Goal: Obtain resource: Download file/media

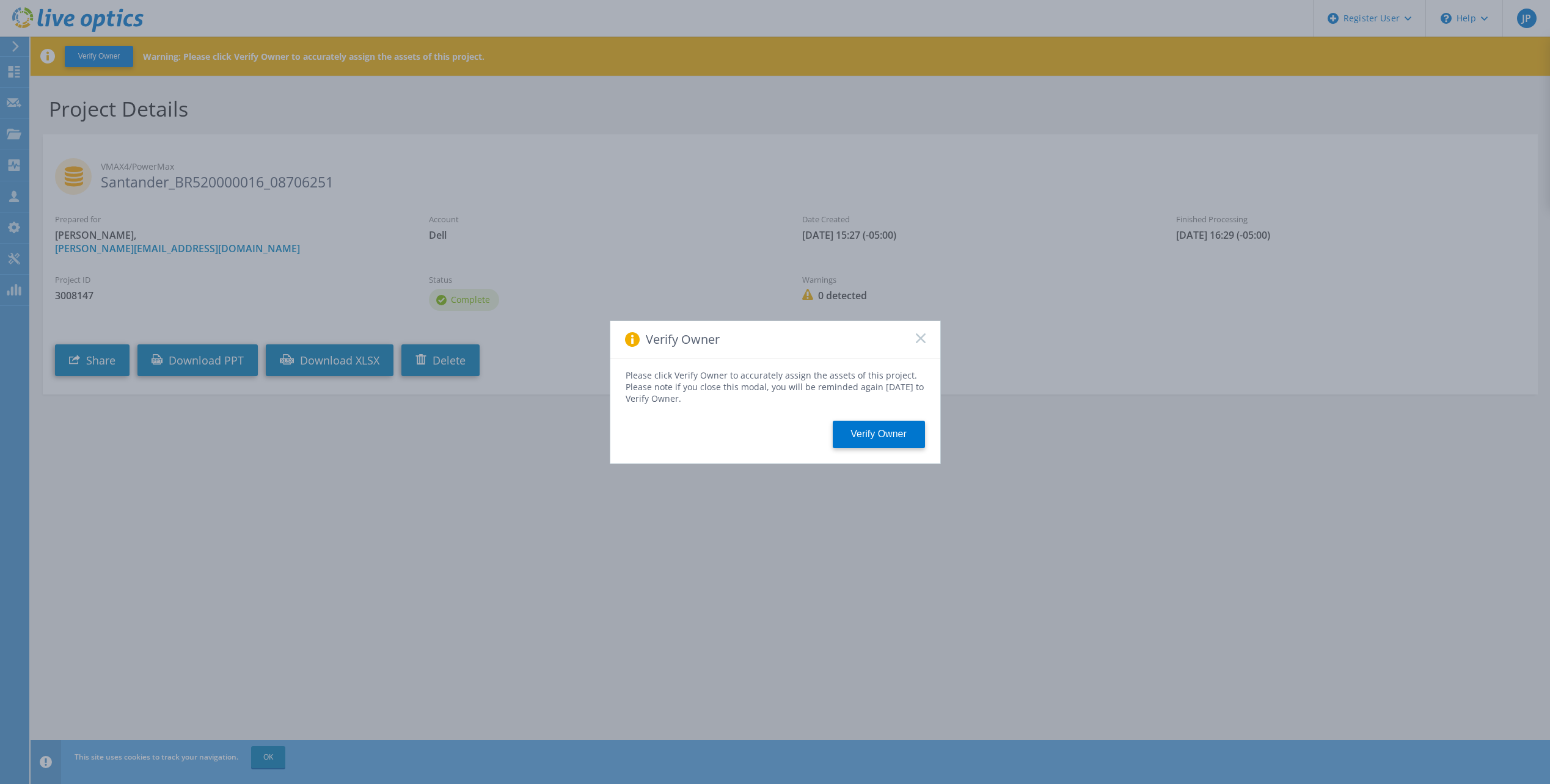
click at [920, 335] on icon at bounding box center [920, 338] width 10 height 10
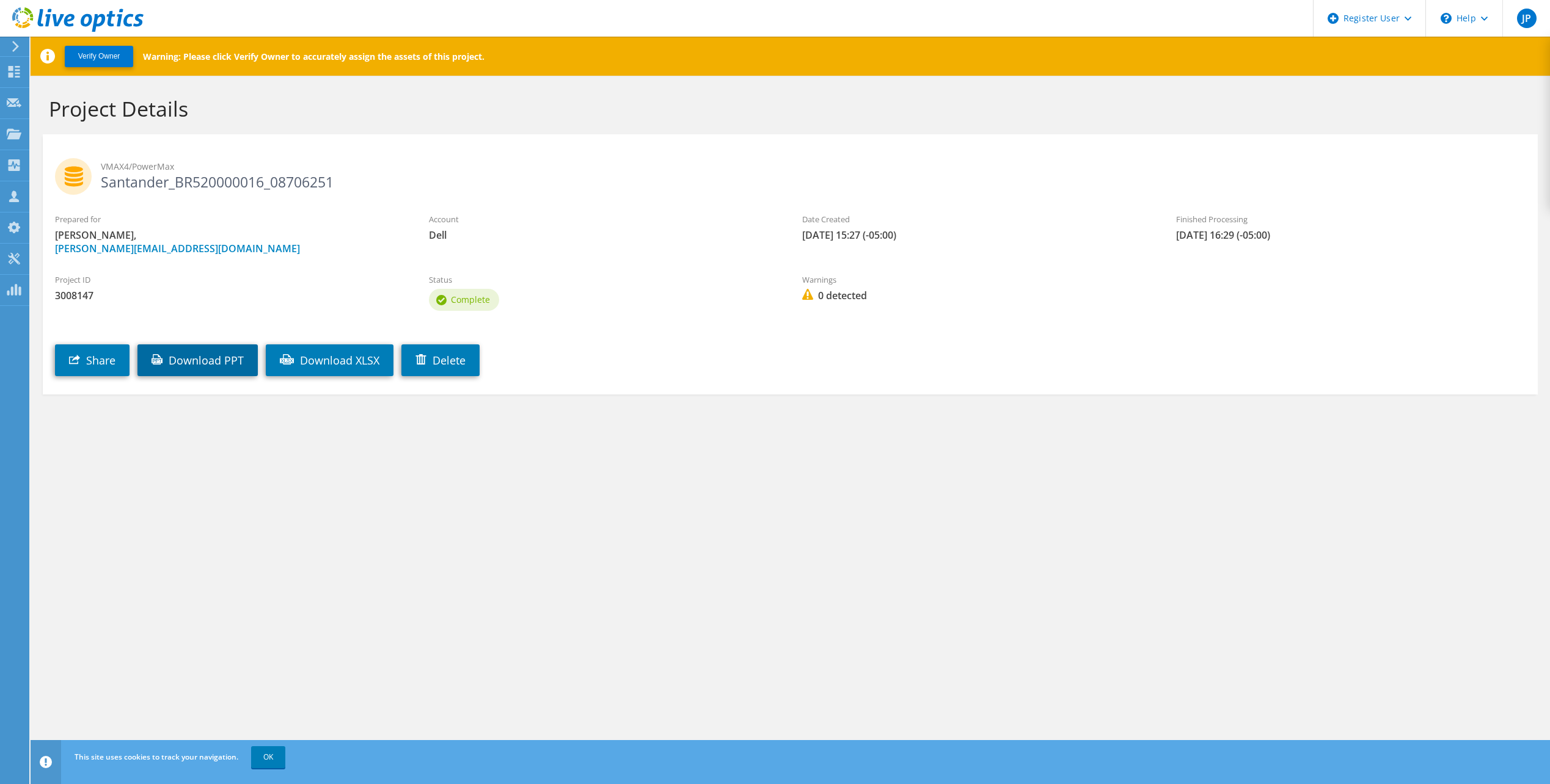
click at [215, 354] on link "Download PPT" at bounding box center [197, 360] width 120 height 32
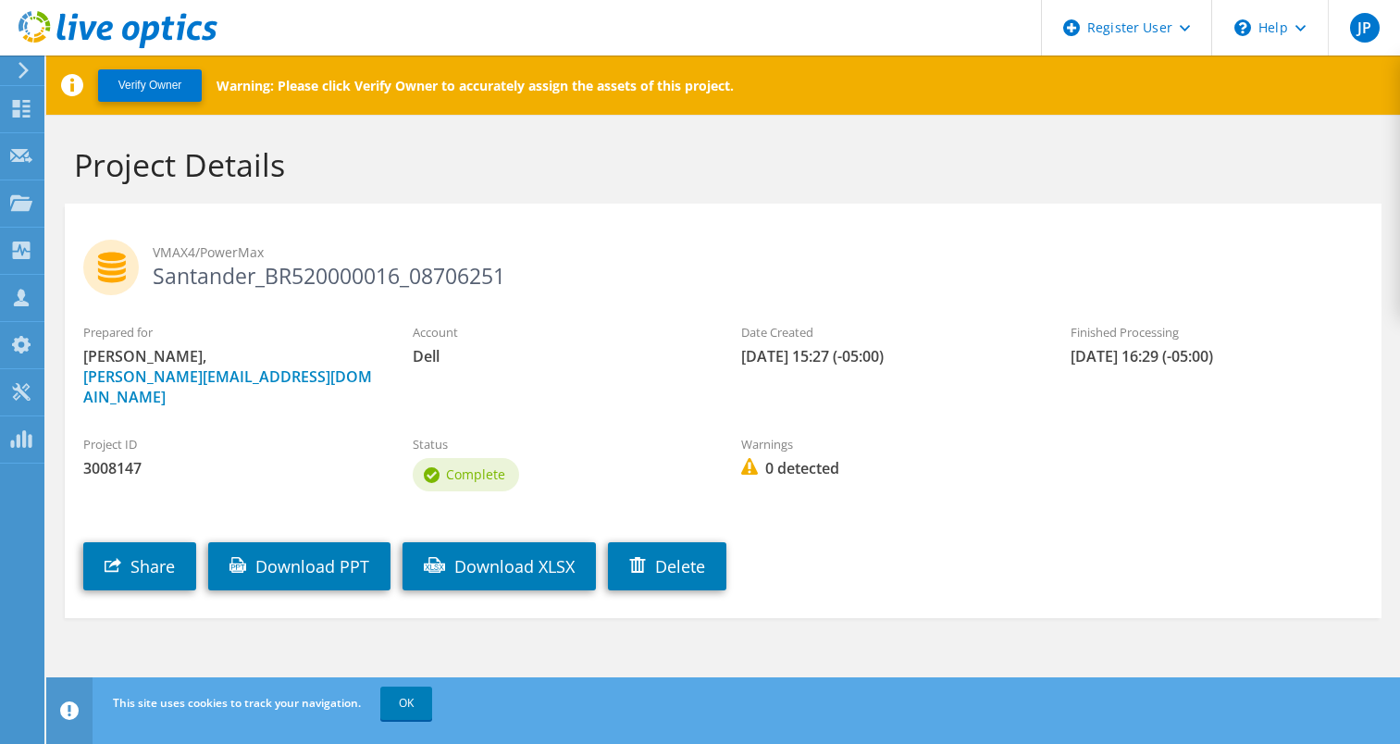
click at [714, 121] on div "Project Details" at bounding box center [723, 159] width 1335 height 89
click at [977, 93] on div "Verify Owner Warning: Please click Verify Owner to accurately assign the assets…" at bounding box center [737, 85] width 1383 height 59
click at [113, 458] on span "3008147" at bounding box center [229, 468] width 292 height 20
copy span "3008147"
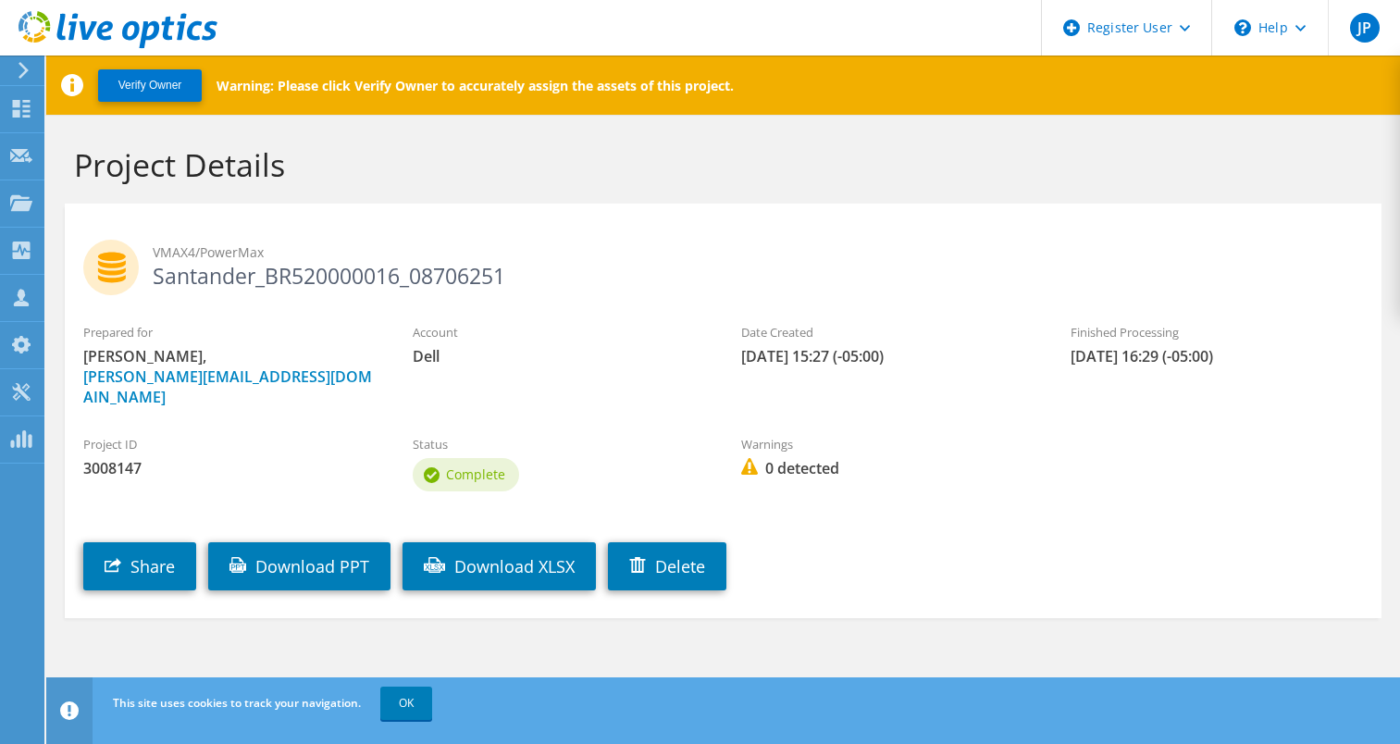
click at [272, 276] on h2 "VMAX4/PowerMax Santander_BR520000016_08706251" at bounding box center [723, 263] width 1280 height 46
copy section "Santander_BR520000016_08706251"
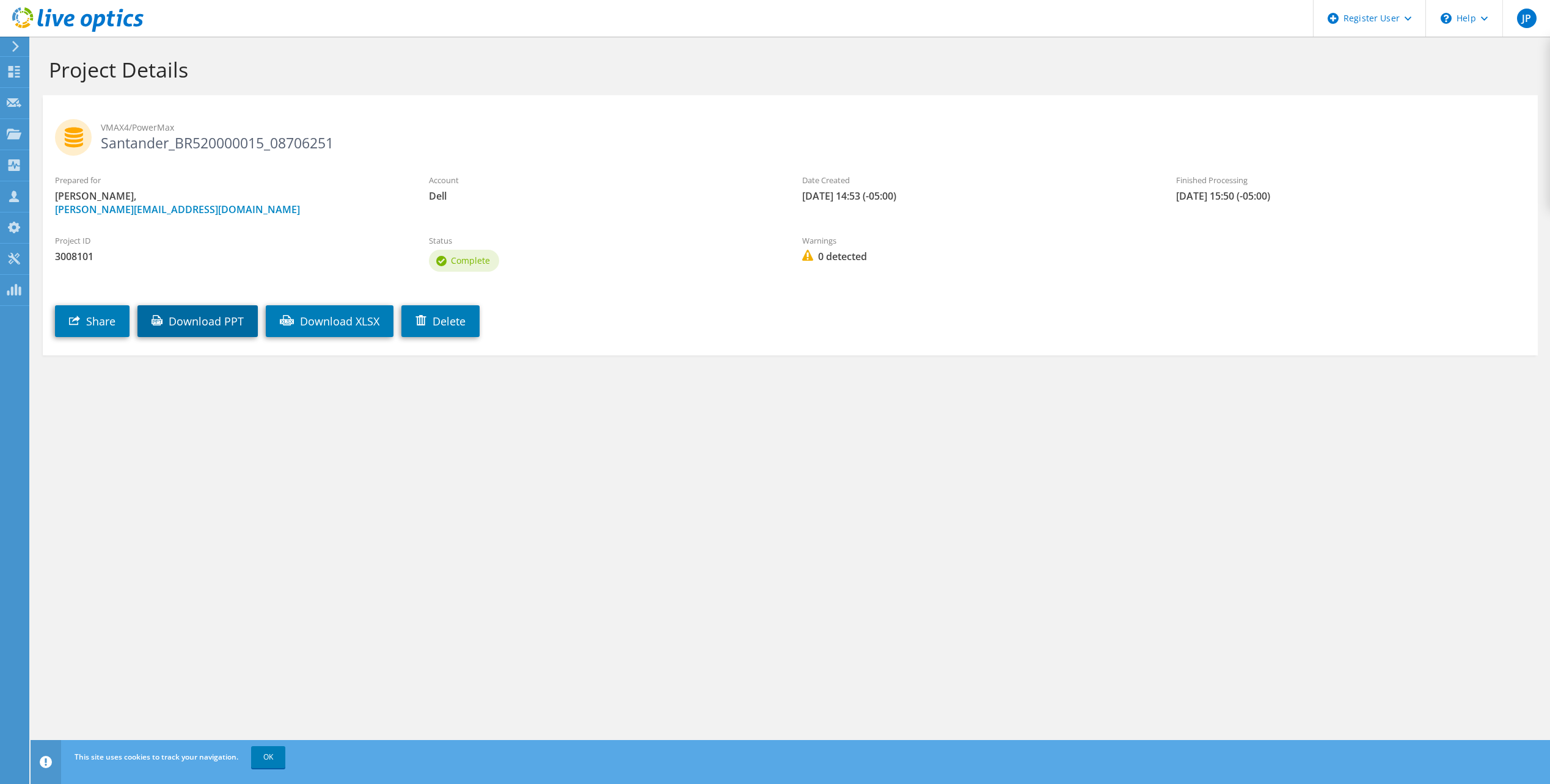
click at [225, 321] on link "Download PPT" at bounding box center [197, 321] width 120 height 32
click at [827, 142] on h2 "VMAX4/PowerMax Santander_BR520000015_08706251" at bounding box center [790, 134] width 1470 height 30
click at [302, 196] on span "Juan Perez, Juan.Perez1@dell.com" at bounding box center [229, 203] width 349 height 27
drag, startPoint x: 317, startPoint y: 140, endPoint x: 199, endPoint y: 135, distance: 118.1
click at [199, 135] on h2 "VMAX4/PowerMax Santander_BR520000015_08706251" at bounding box center [790, 134] width 1470 height 30
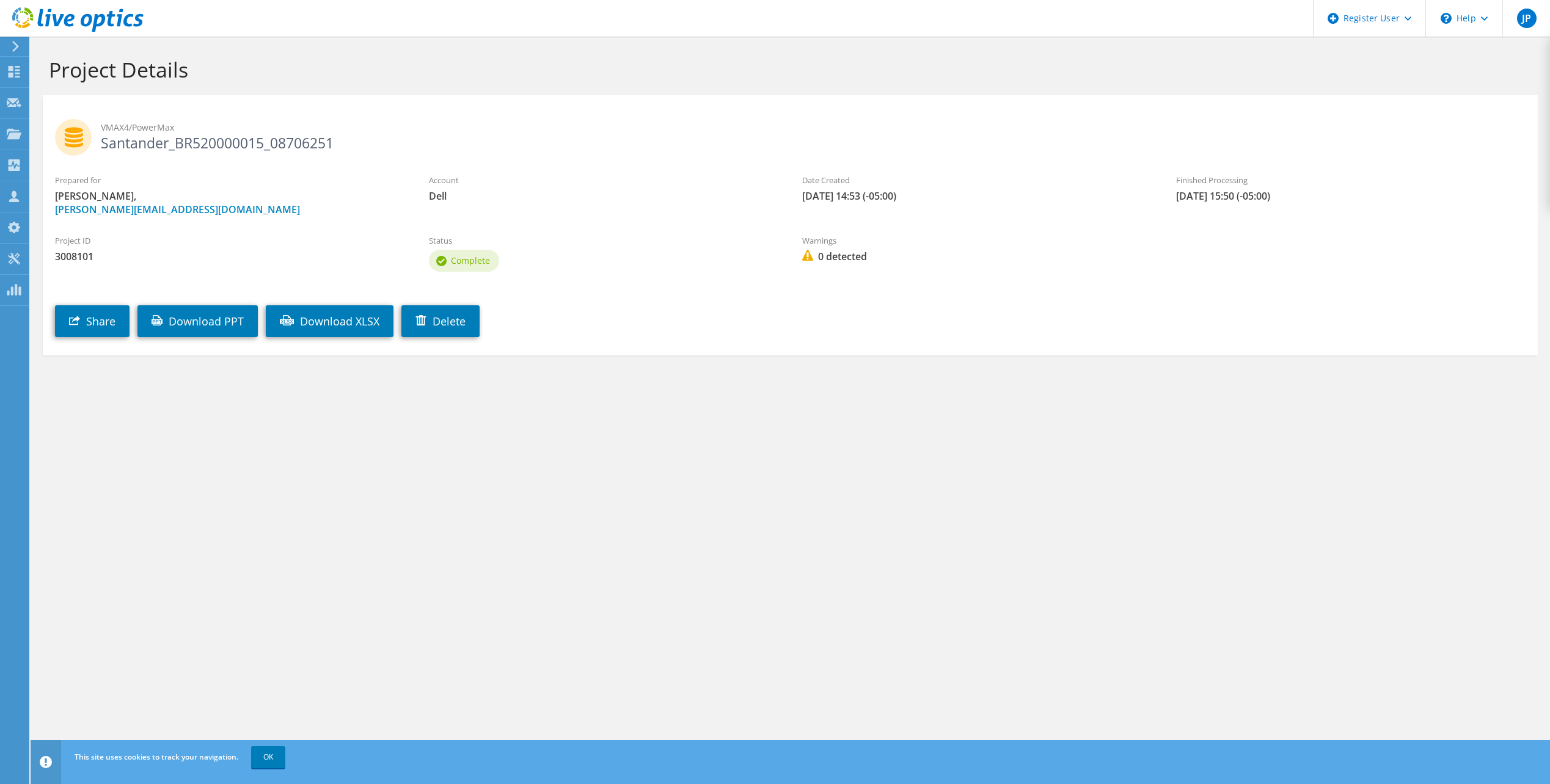
drag, startPoint x: 199, startPoint y: 135, endPoint x: 300, endPoint y: 148, distance: 101.8
click at [300, 148] on h2 "VMAX4/PowerMax Santander_BR520000015_08706251" at bounding box center [790, 134] width 1470 height 30
drag, startPoint x: 300, startPoint y: 148, endPoint x: 308, endPoint y: 148, distance: 8.0
click at [308, 148] on h2 "VMAX4/PowerMax Santander_BR520000015_08706251" at bounding box center [790, 134] width 1470 height 30
drag, startPoint x: 323, startPoint y: 143, endPoint x: 149, endPoint y: 150, distance: 174.1
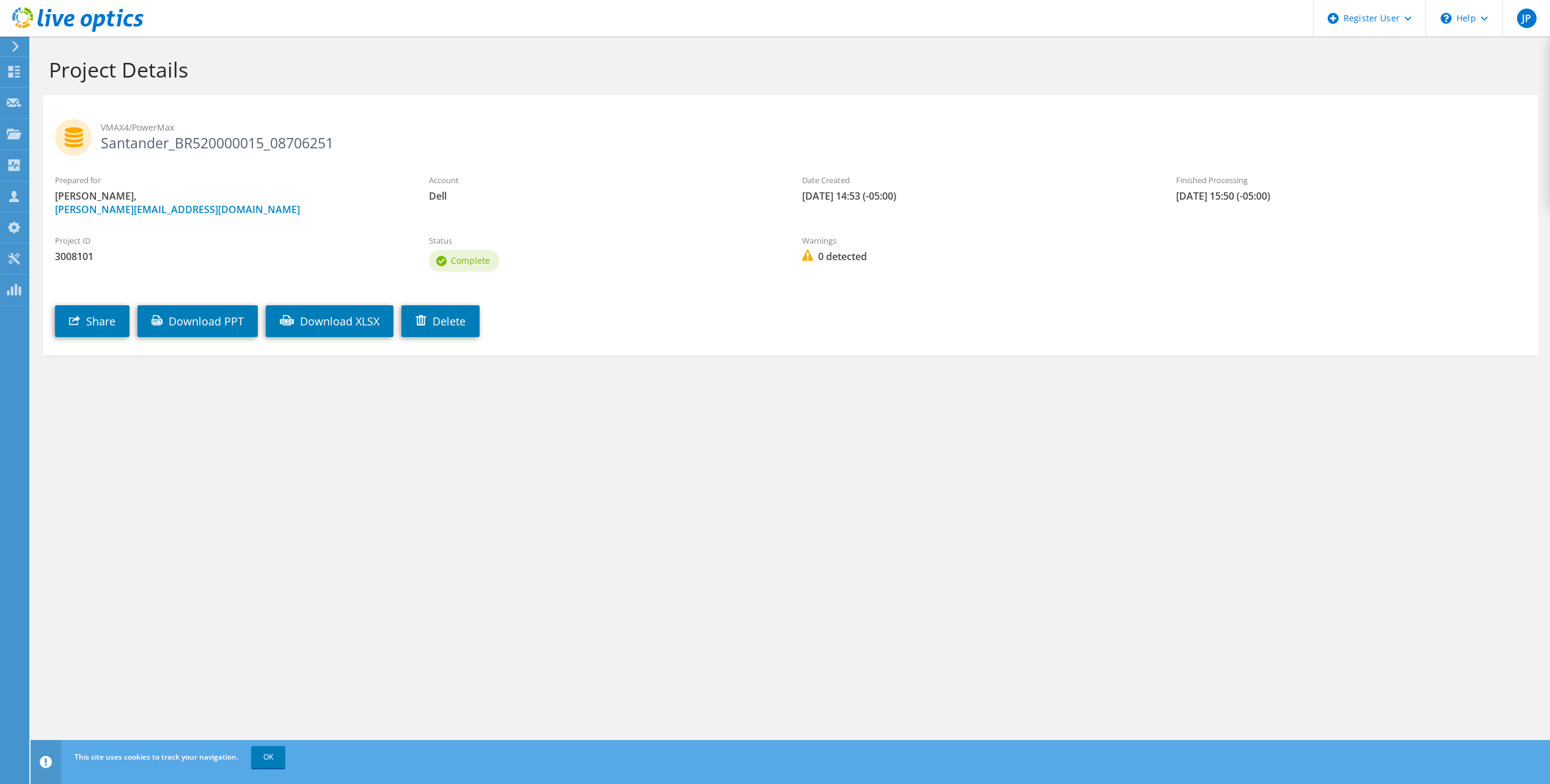
click at [149, 150] on h2 "VMAX4/PowerMax Santander_BR520000015_08706251" at bounding box center [790, 134] width 1470 height 30
drag, startPoint x: 149, startPoint y: 150, endPoint x: 308, endPoint y: 161, distance: 159.4
click at [308, 161] on div "VMAX4/PowerMax Santander_BR520000015_08706251" at bounding box center [790, 135] width 1495 height 67
drag, startPoint x: 311, startPoint y: 146, endPoint x: 125, endPoint y: 155, distance: 186.2
click at [125, 155] on div "VMAX4/PowerMax Santander_BR520000015_08706251" at bounding box center [790, 135] width 1495 height 67
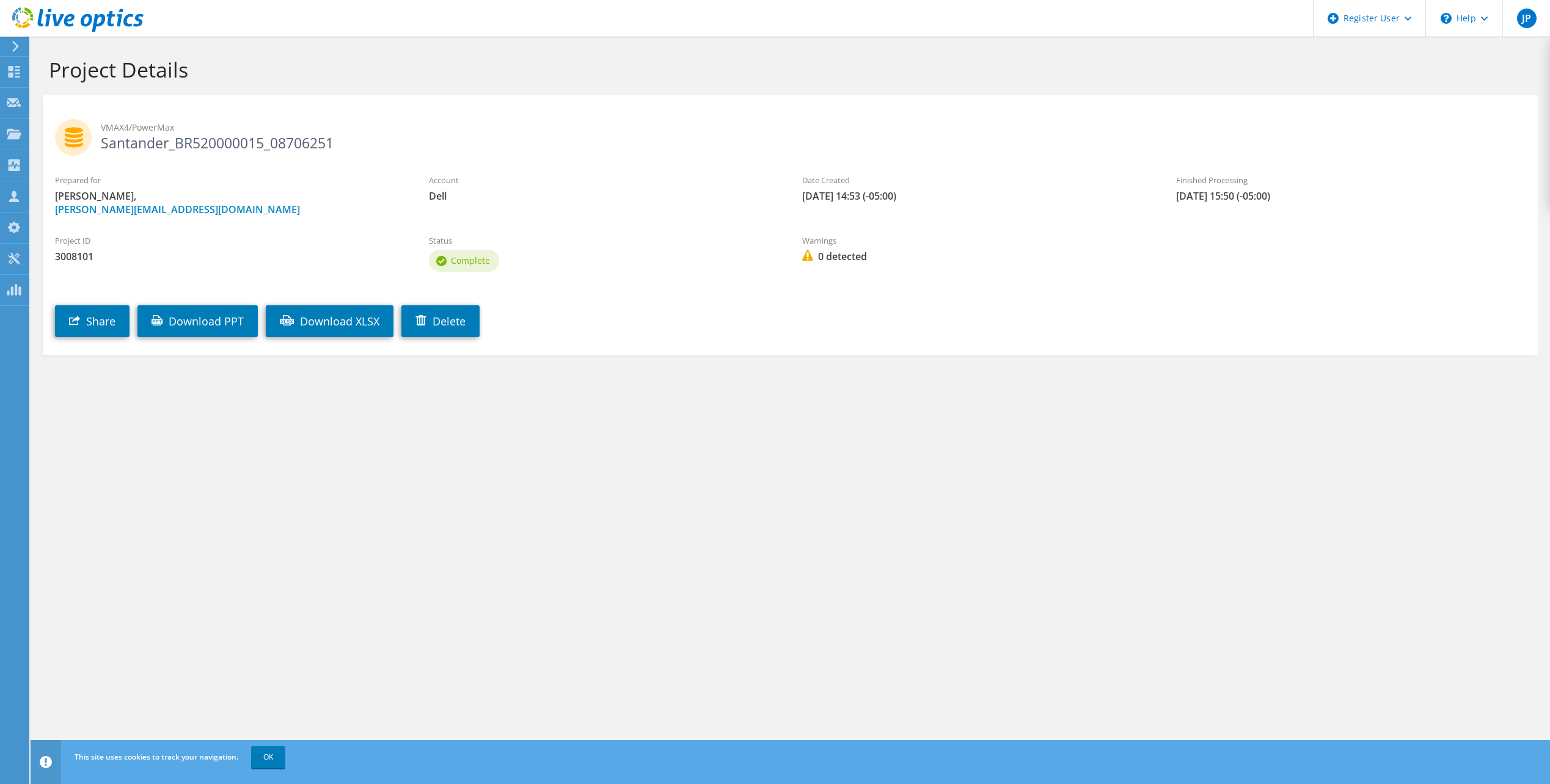
click at [262, 143] on h2 "VMAX4/PowerMax Santander_BR520000015_08706251" at bounding box center [790, 134] width 1470 height 30
drag, startPoint x: 264, startPoint y: 143, endPoint x: 177, endPoint y: 145, distance: 87.0
click at [177, 145] on h2 "VMAX4/PowerMax Santander_BR520000015_08706251" at bounding box center [790, 134] width 1470 height 30
drag, startPoint x: 177, startPoint y: 145, endPoint x: 258, endPoint y: 156, distance: 81.7
click at [258, 156] on div "VMAX4/PowerMax Santander_BR520000015_08706251" at bounding box center [790, 135] width 1495 height 67
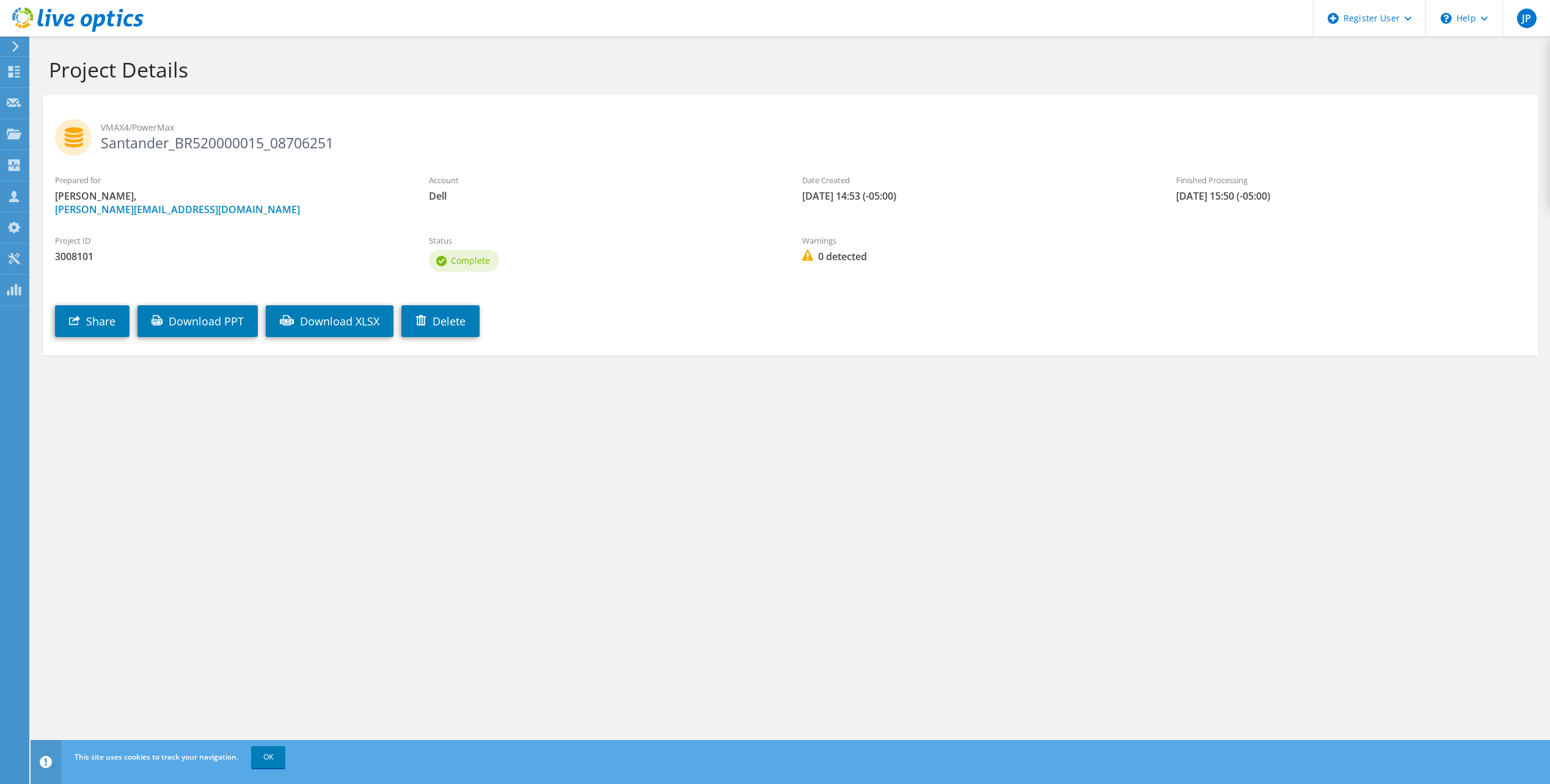
drag, startPoint x: 266, startPoint y: 144, endPoint x: 176, endPoint y: 146, distance: 90.0
click at [176, 146] on h2 "VMAX4/PowerMax Santander_BR520000015_08706251" at bounding box center [790, 134] width 1470 height 30
click at [632, 245] on label "Status" at bounding box center [603, 240] width 349 height 13
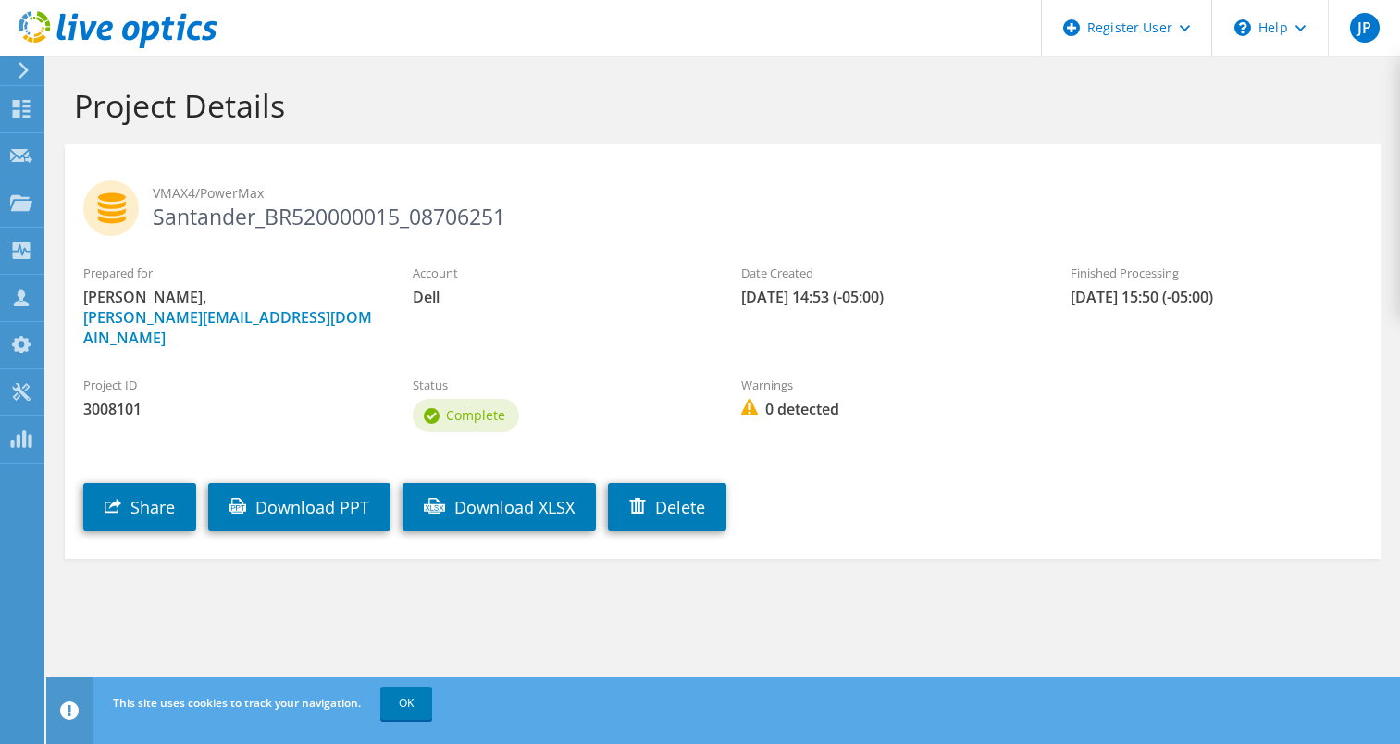
click at [664, 171] on div "VMAX4/PowerMax Santander_BR520000015_08706251" at bounding box center [723, 204] width 1317 height 101
click at [1256, 148] on section "VMAX4/PowerMax Santander_BR520000015_08706251 Prepared for Juan Perez, Juan.Per…" at bounding box center [723, 351] width 1317 height 415
click at [680, 233] on div "VMAX4/PowerMax Santander_BR520000015_08706251" at bounding box center [723, 204] width 1317 height 101
click at [131, 399] on span "3008101" at bounding box center [229, 409] width 292 height 20
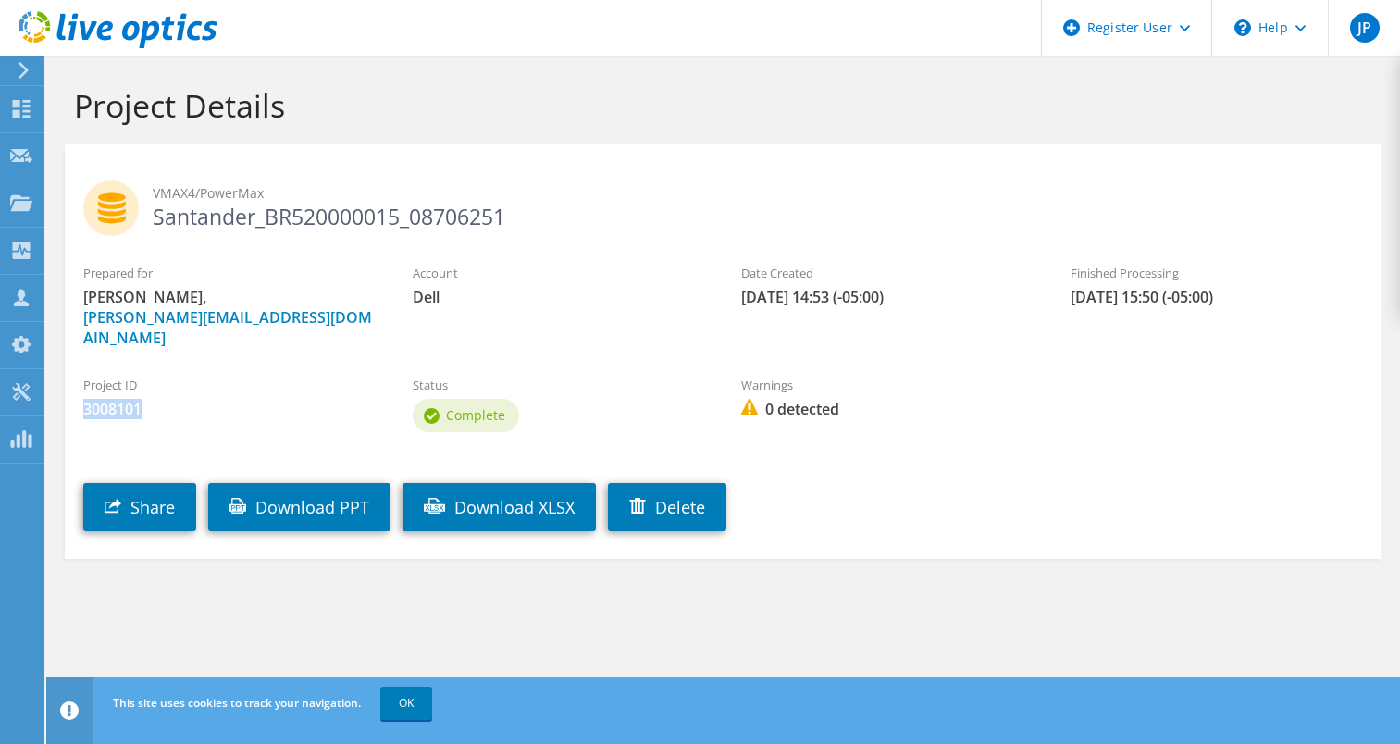
copy span "3008101"
click at [298, 227] on h2 "VMAX4/PowerMax Santander_BR520000015_08706251" at bounding box center [723, 203] width 1280 height 46
copy section "Santander_BR520000015_08706251"
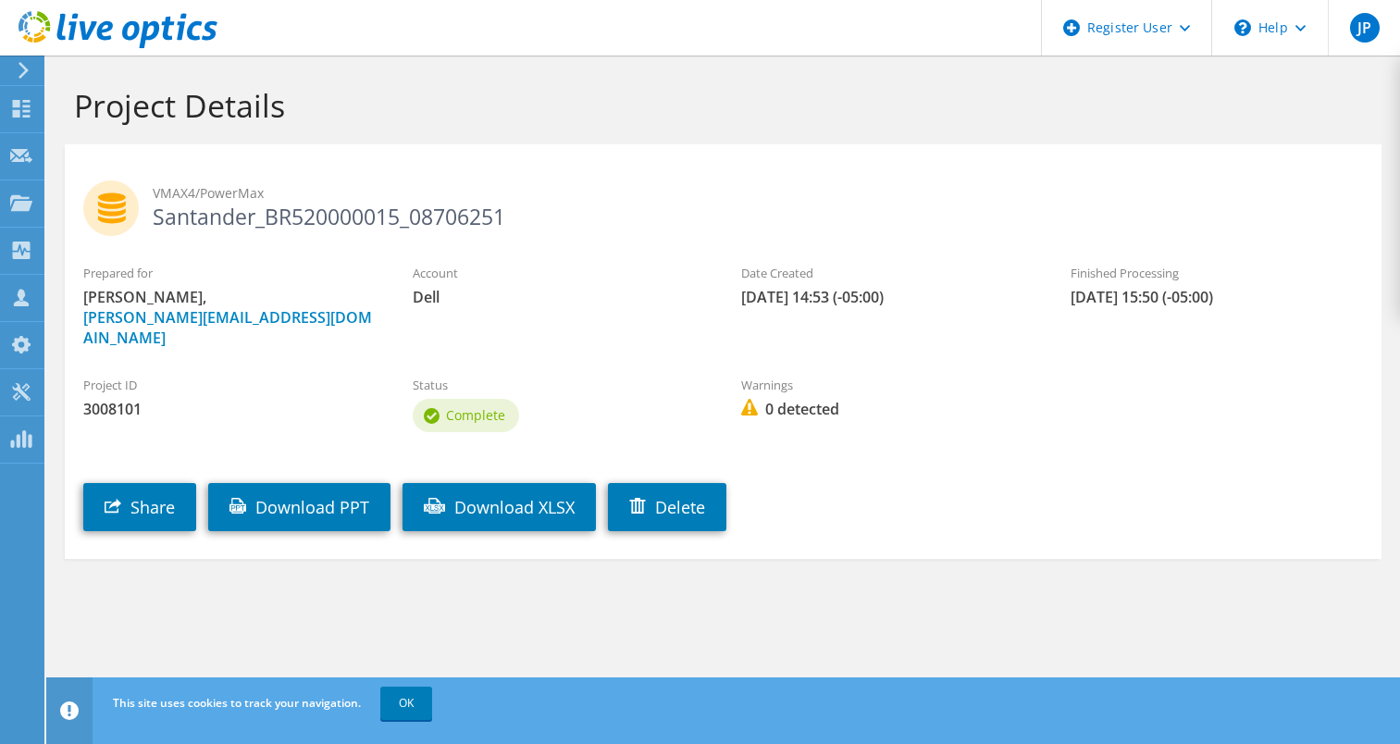
click at [462, 183] on span "VMAX4/PowerMax" at bounding box center [758, 193] width 1210 height 20
click at [465, 204] on h2 "VMAX4/PowerMax Santander_BR520000016_08706251" at bounding box center [723, 203] width 1280 height 46
